Goal: Obtain resource: Obtain resource

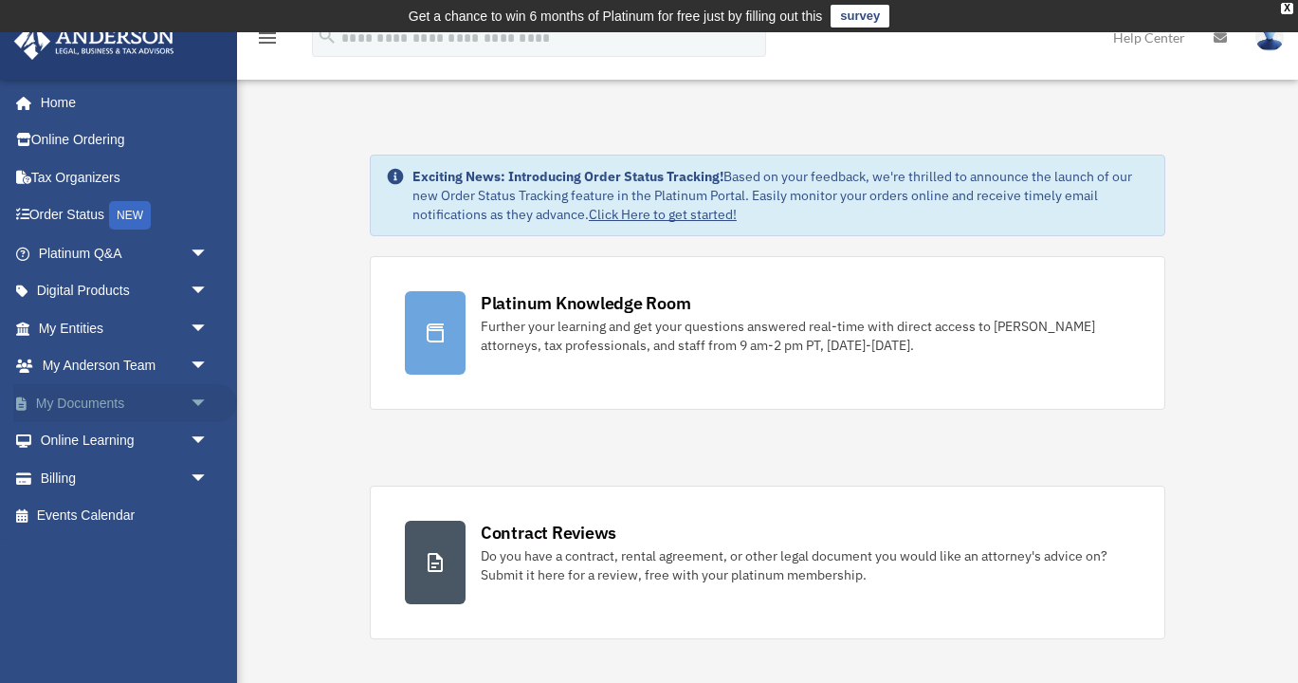
click at [193, 402] on span "arrow_drop_down" at bounding box center [209, 403] width 38 height 39
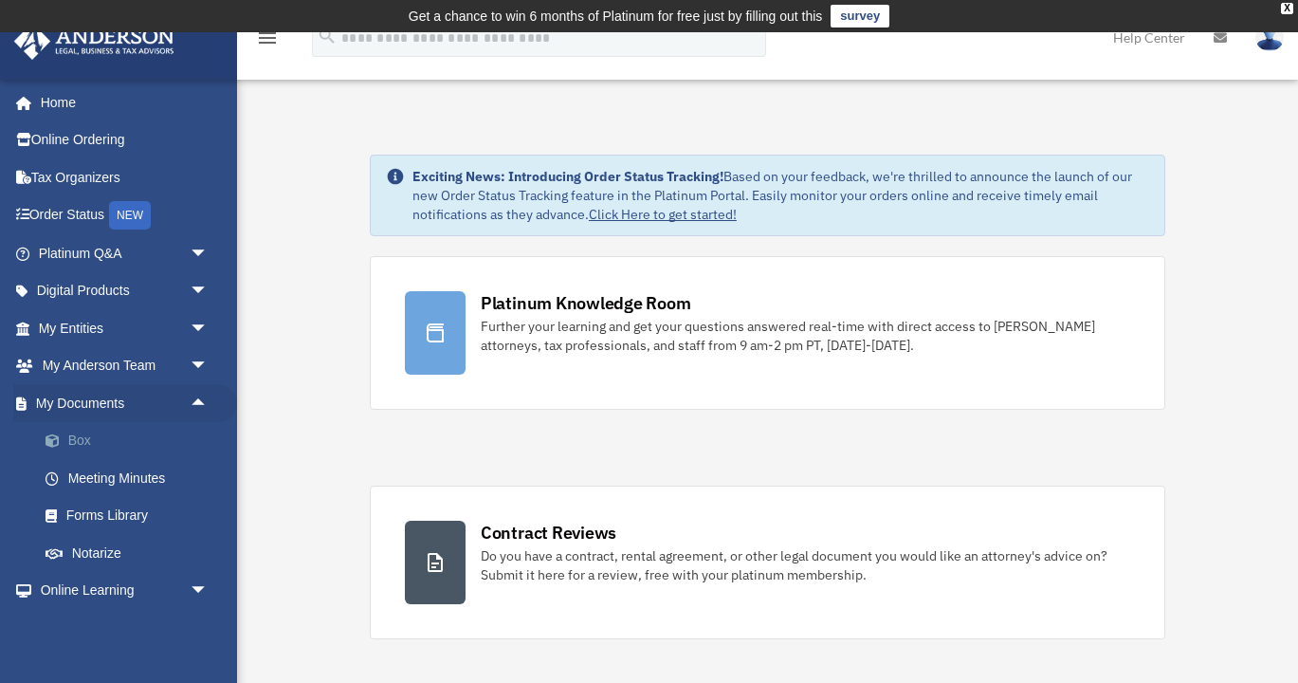
click at [82, 437] on link "Box" at bounding box center [132, 441] width 211 height 38
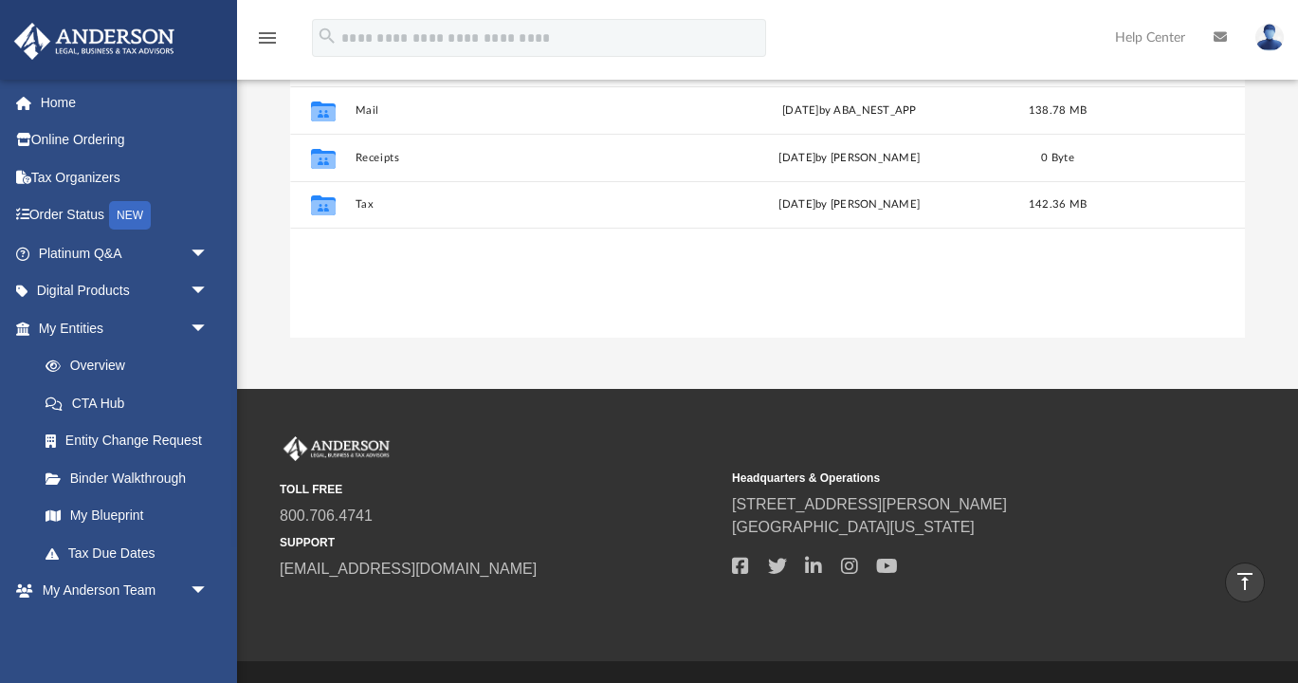
scroll to position [431, 955]
click at [724, 505] on div "TOLL FREE 800.706.4741 SUPPORT [EMAIL_ADDRESS][DOMAIN_NAME] Headquarters & Oper…" at bounding box center [768, 508] width 976 height 144
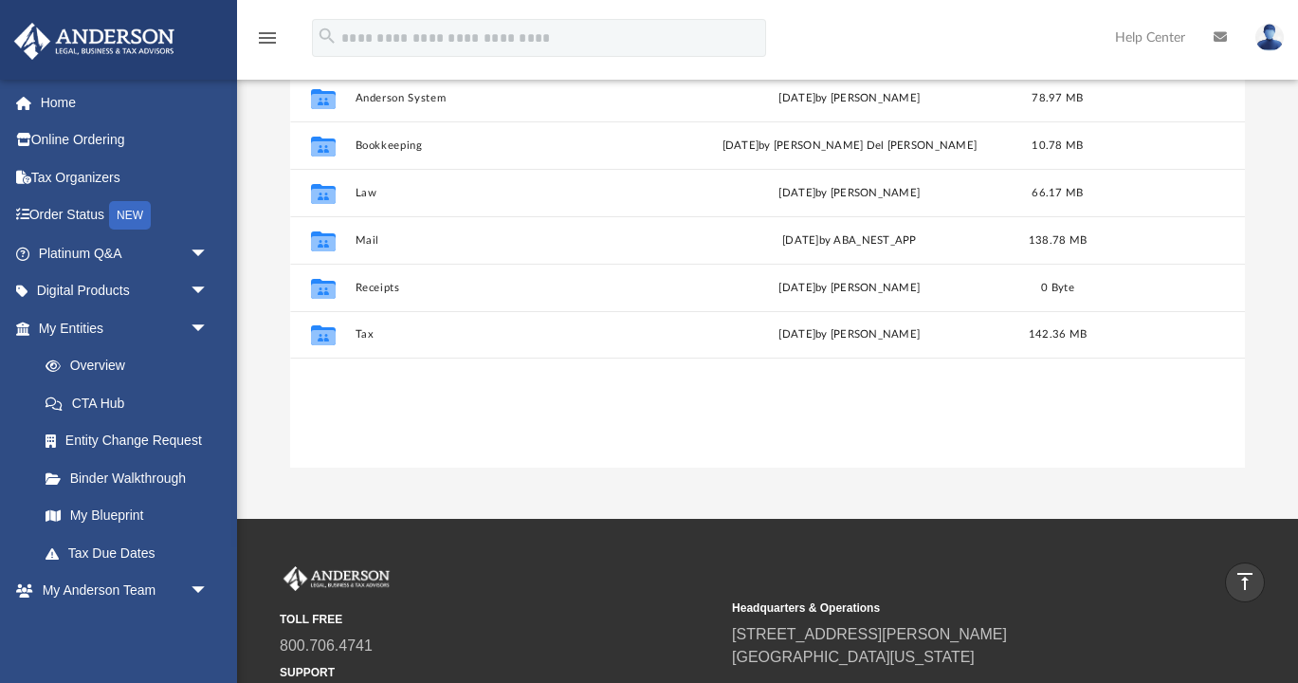
scroll to position [259, 0]
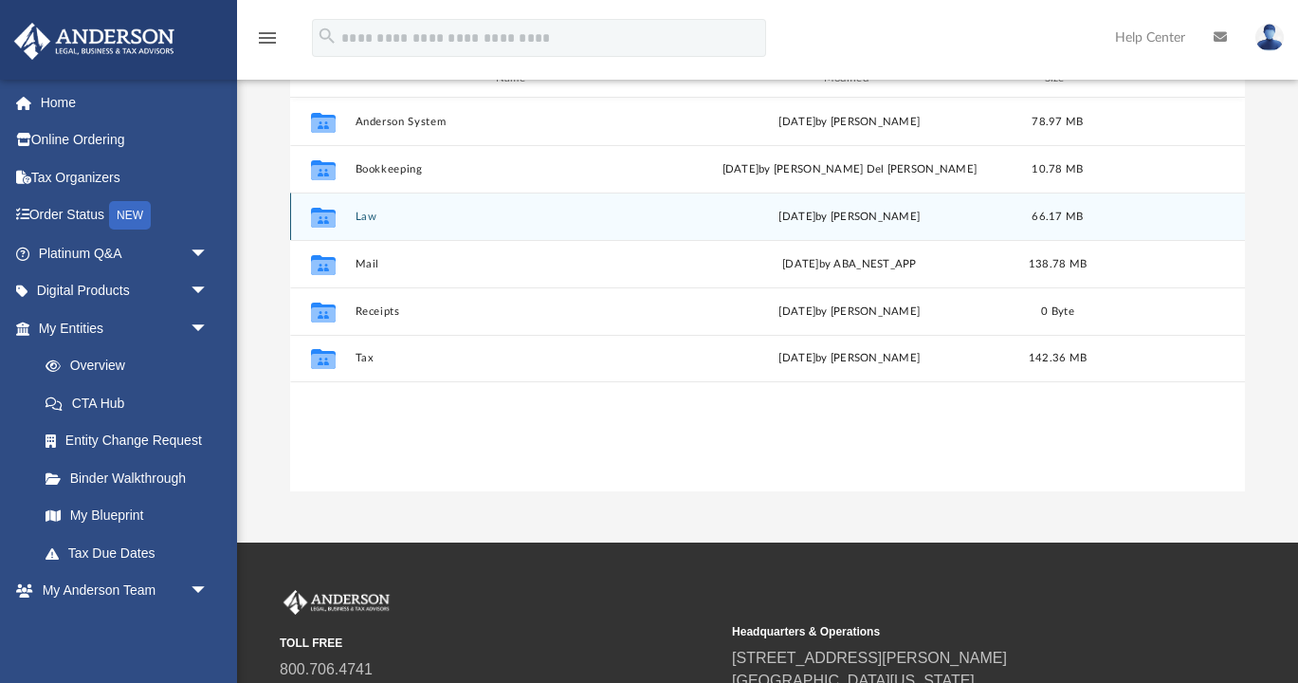
click at [365, 216] on button "Law" at bounding box center [517, 217] width 324 height 12
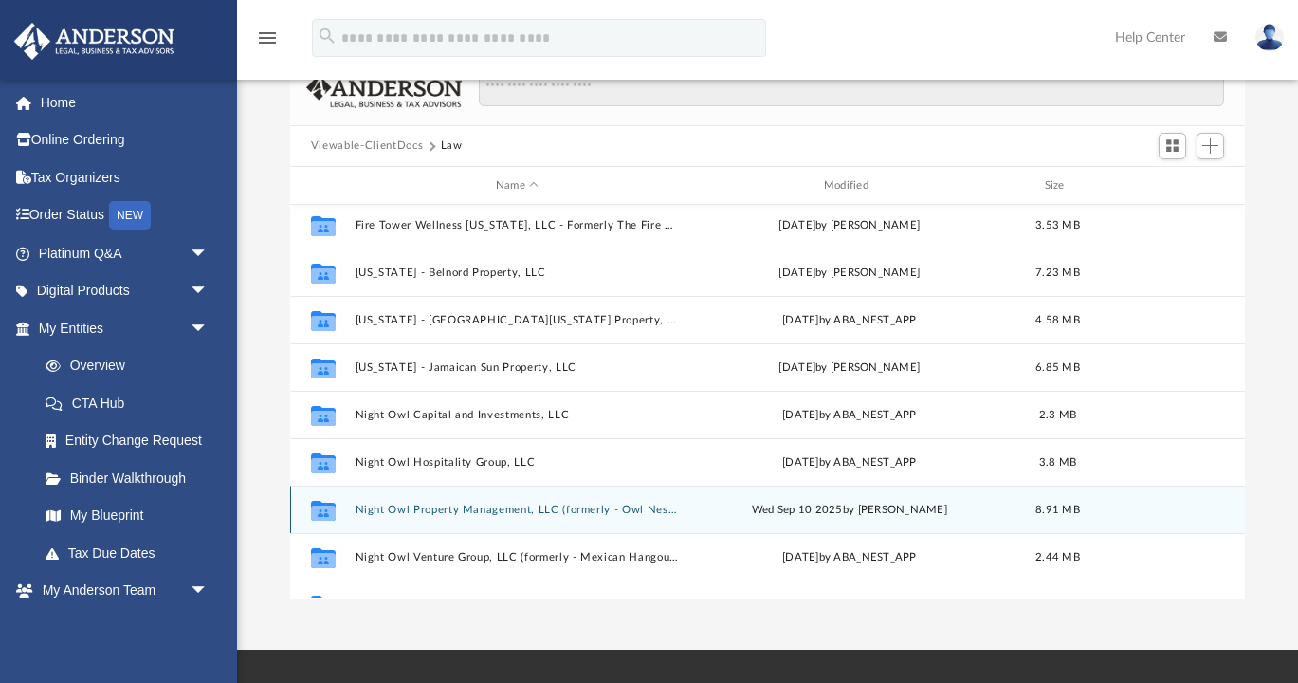
scroll to position [0, 0]
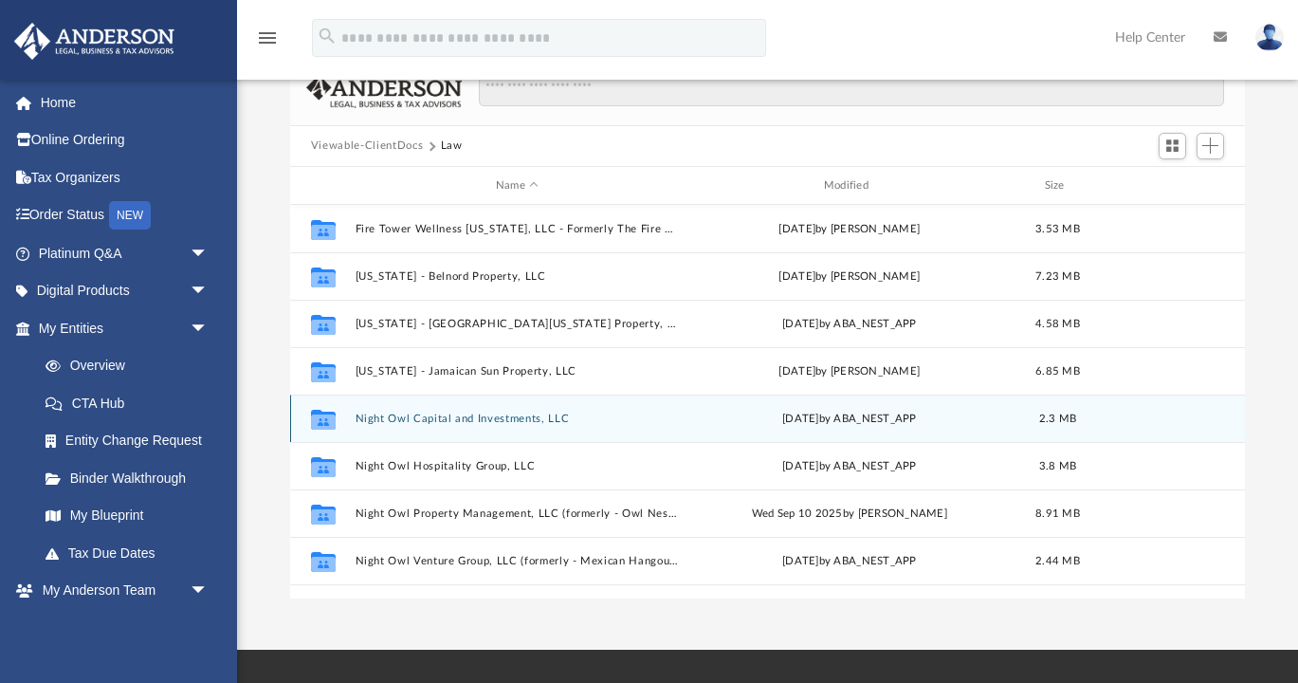
click at [499, 414] on button "Night Owl Capital and Investments, LLC" at bounding box center [517, 419] width 324 height 12
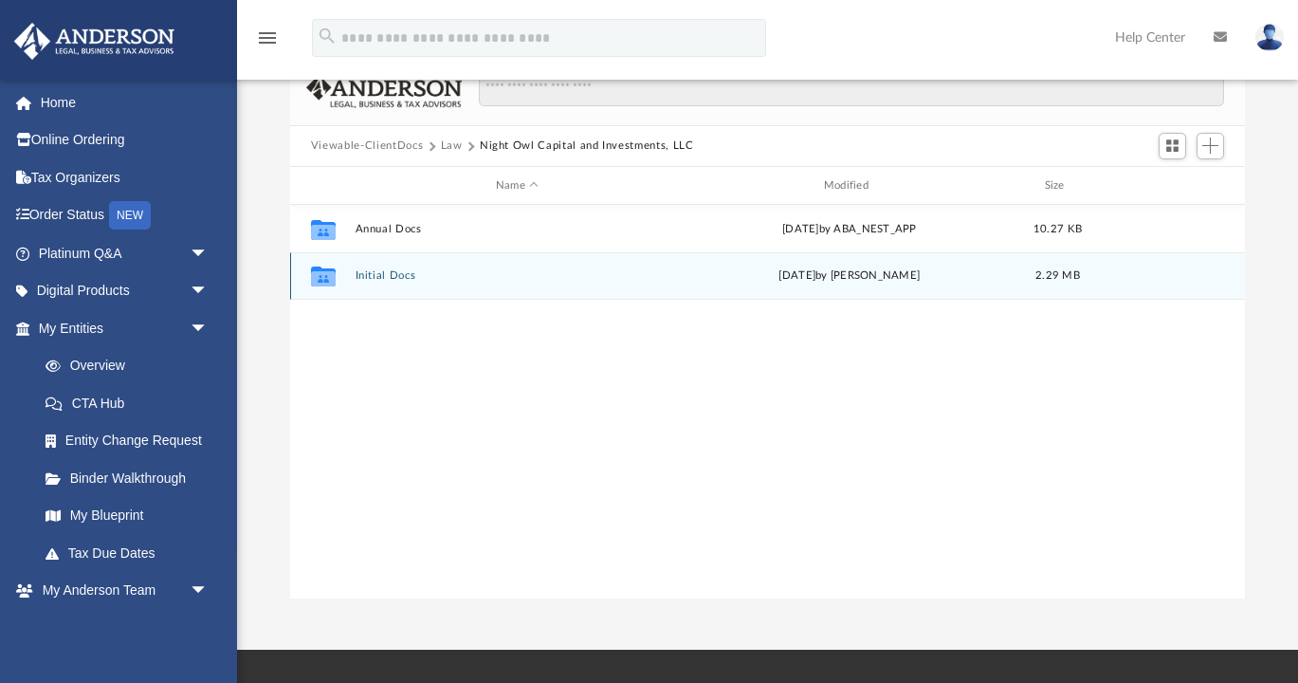
click at [394, 271] on button "Initial Docs" at bounding box center [517, 276] width 324 height 12
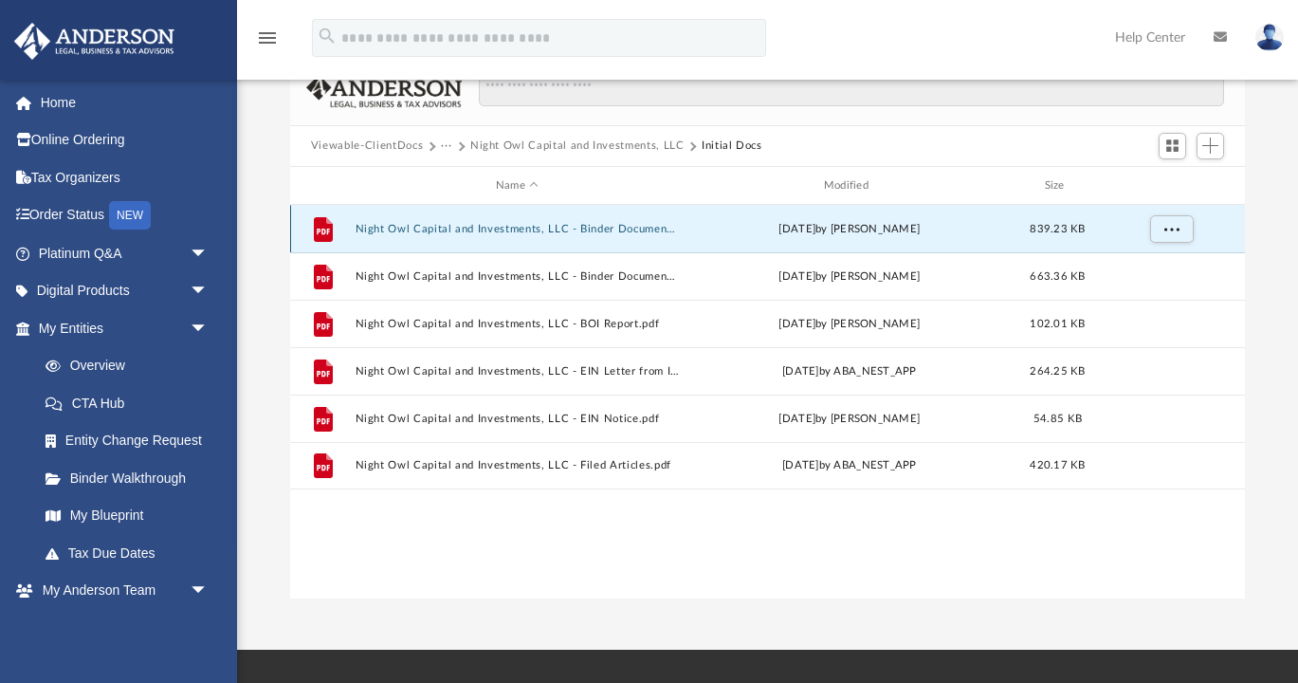
click at [582, 229] on button "Night Owl Capital and Investments, LLC - Binder Documents - DocuSigned.pdf" at bounding box center [517, 229] width 324 height 12
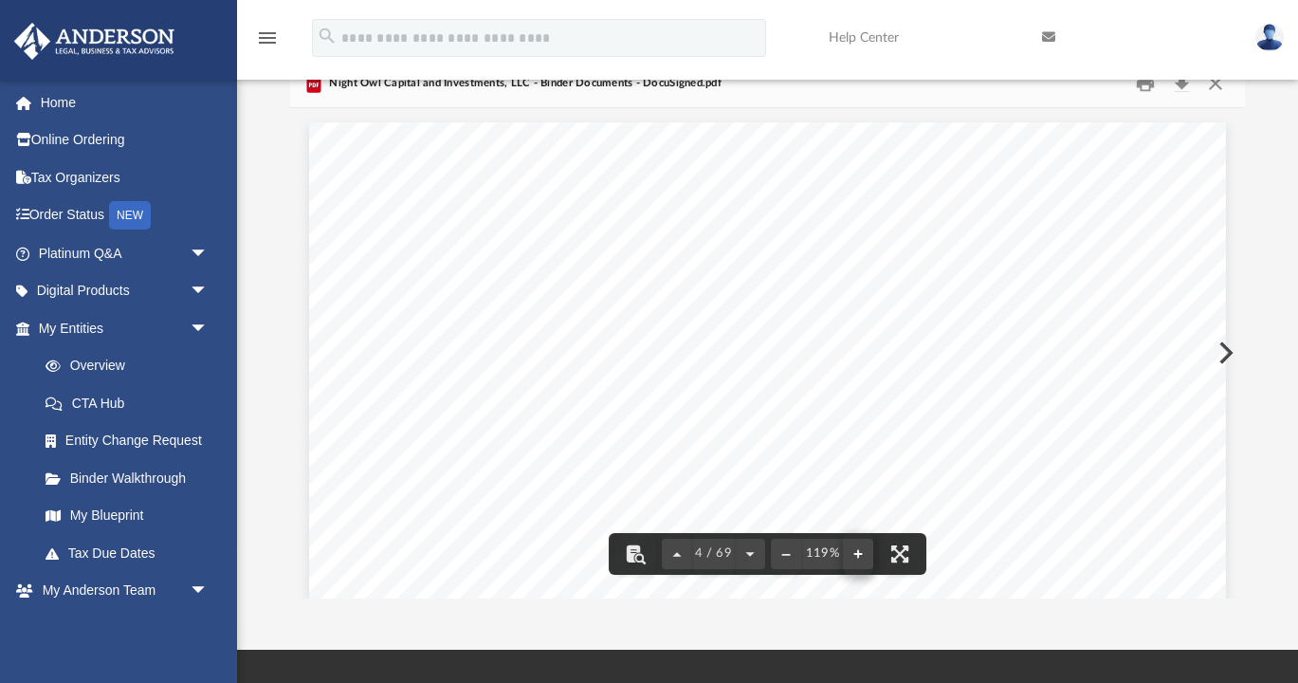
scroll to position [336, 0]
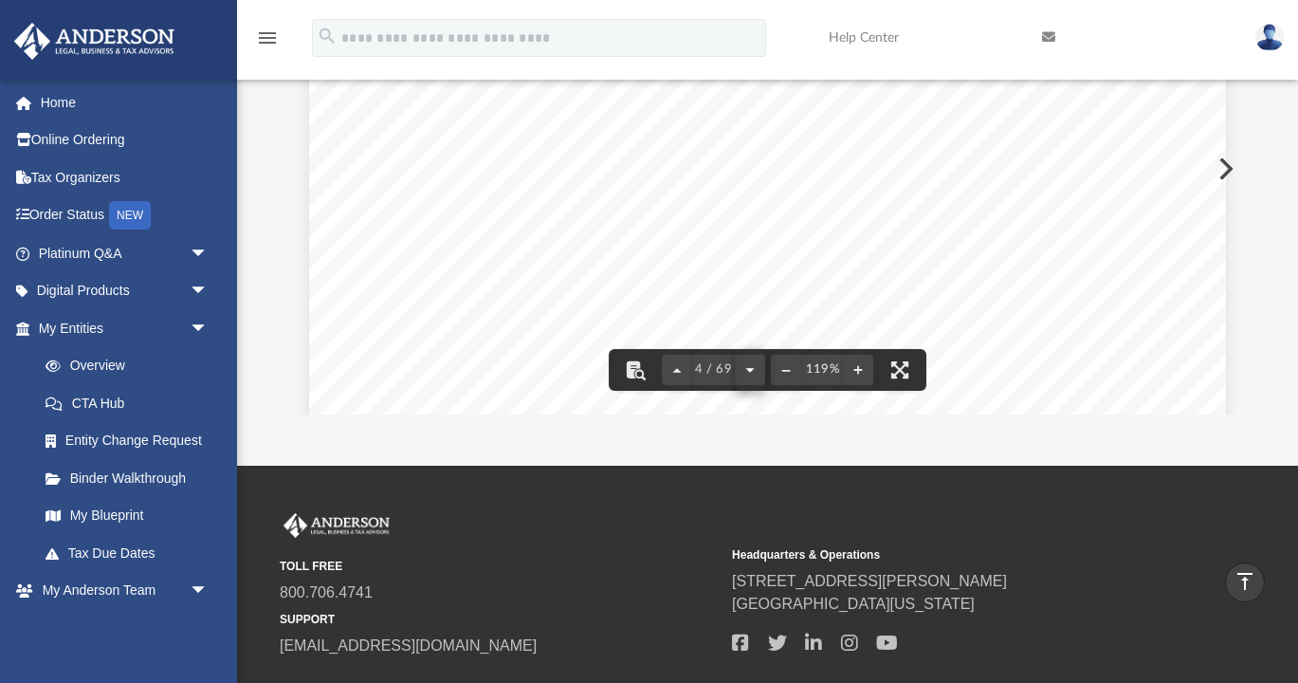
drag, startPoint x: 1048, startPoint y: 365, endPoint x: 755, endPoint y: 369, distance: 293.0
click at [755, 369] on div "Overview of Night Owl Capital and Investments, LLC Entity Formation Information…" at bounding box center [767, 168] width 955 height 489
click at [1004, 259] on div "Overview of Night Owl Capital and Investments, LLC Entity Formation Information…" at bounding box center [767, 383] width 917 height 1186
click at [690, 215] on span "[STREET_ADDRESS][US_STATE]" at bounding box center [814, 219] width 255 height 18
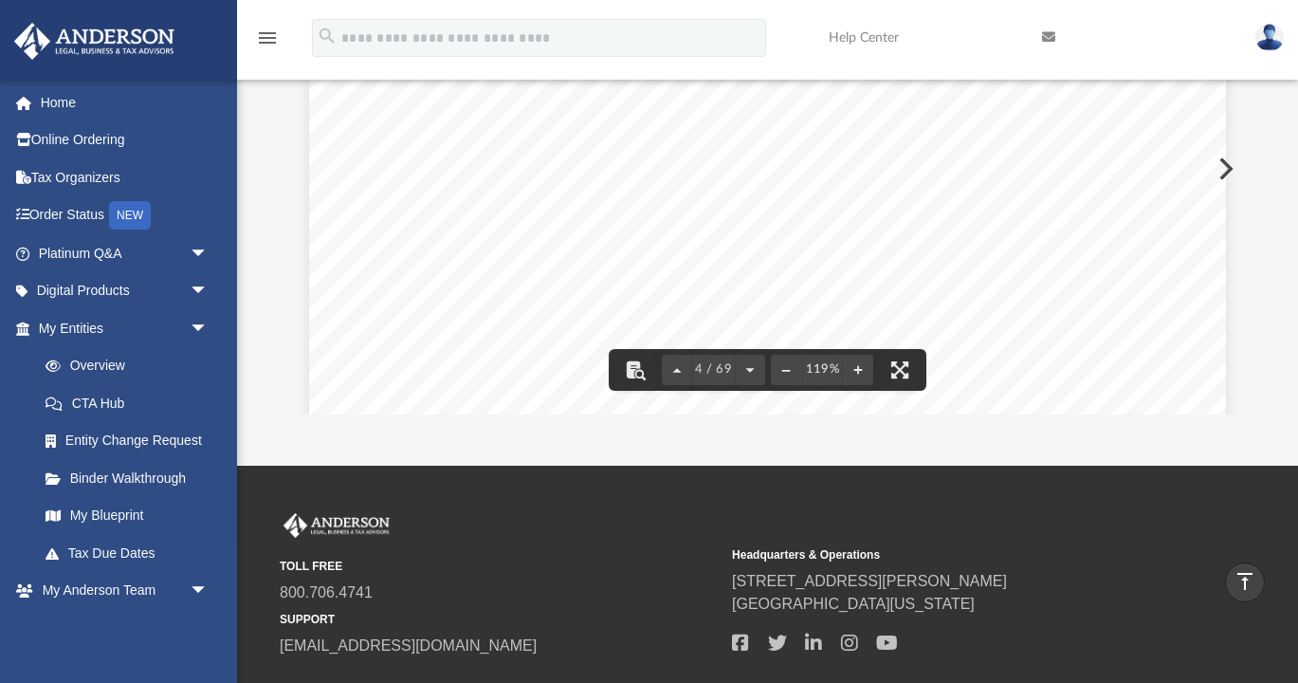
drag, startPoint x: 689, startPoint y: 215, endPoint x: 1048, endPoint y: 221, distance: 358.5
click at [942, 221] on span "[STREET_ADDRESS][US_STATE]" at bounding box center [814, 219] width 255 height 18
